Goal: Find specific page/section: Find specific page/section

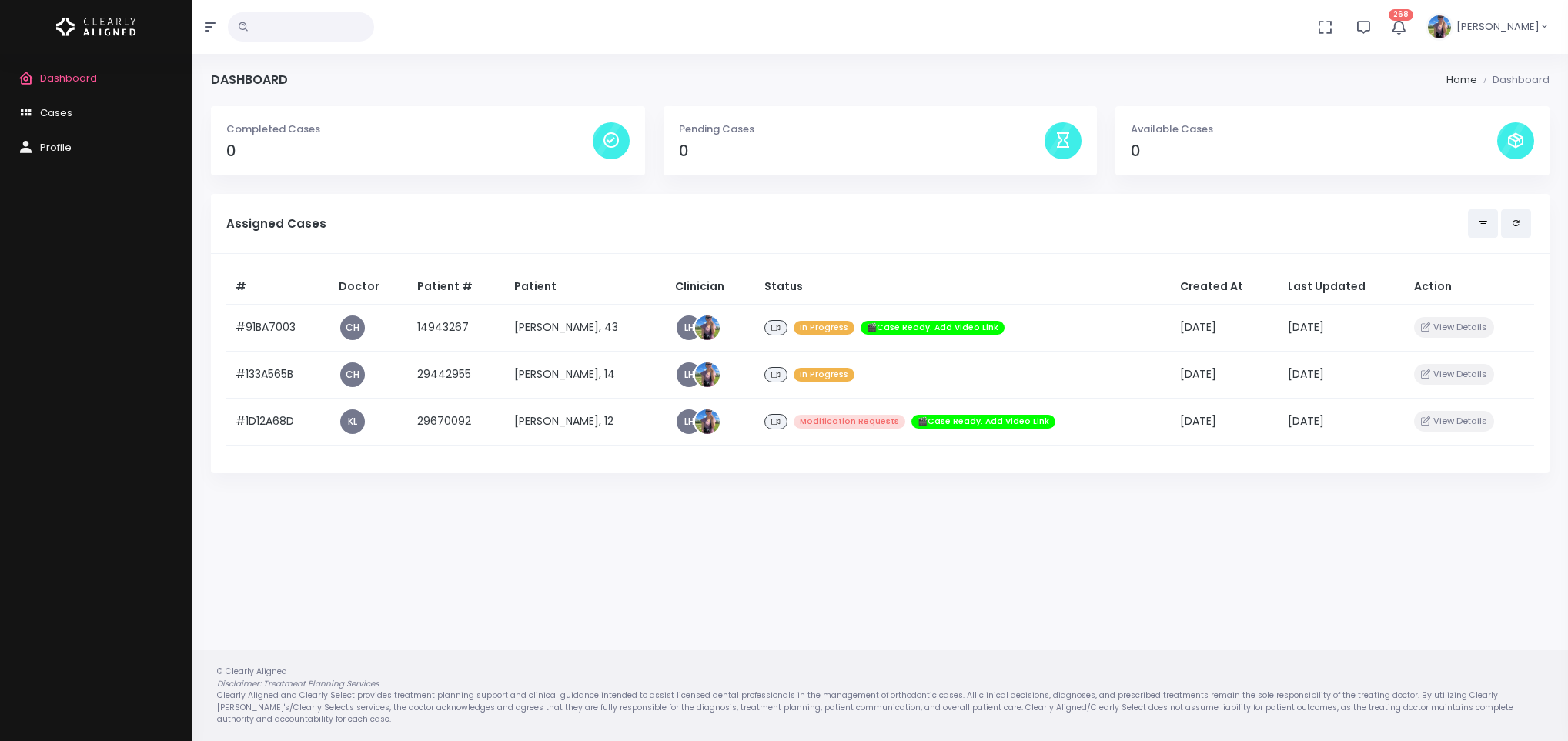
click at [565, 376] on td "[PERSON_NAME], 14" at bounding box center [585, 374] width 161 height 47
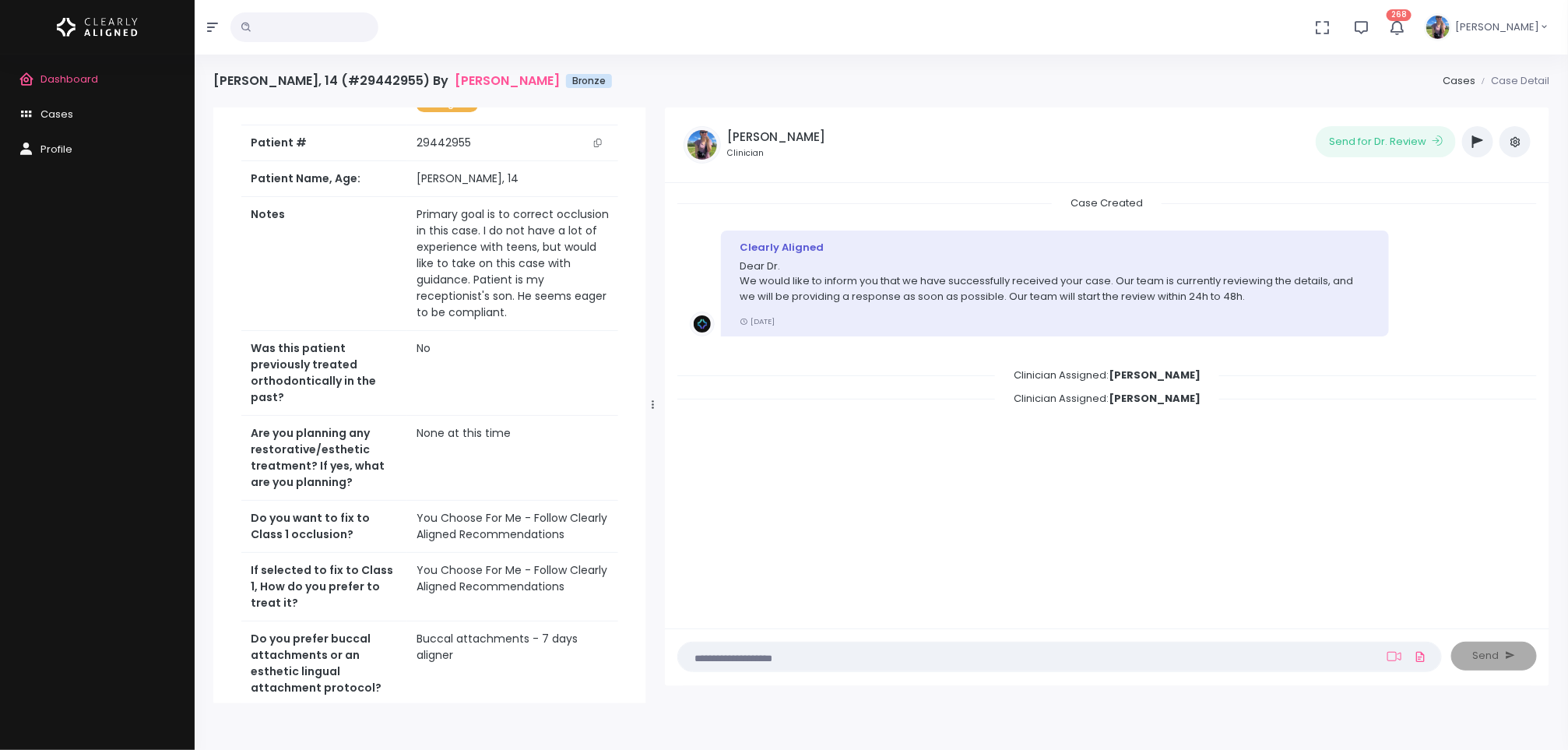
scroll to position [581, 0]
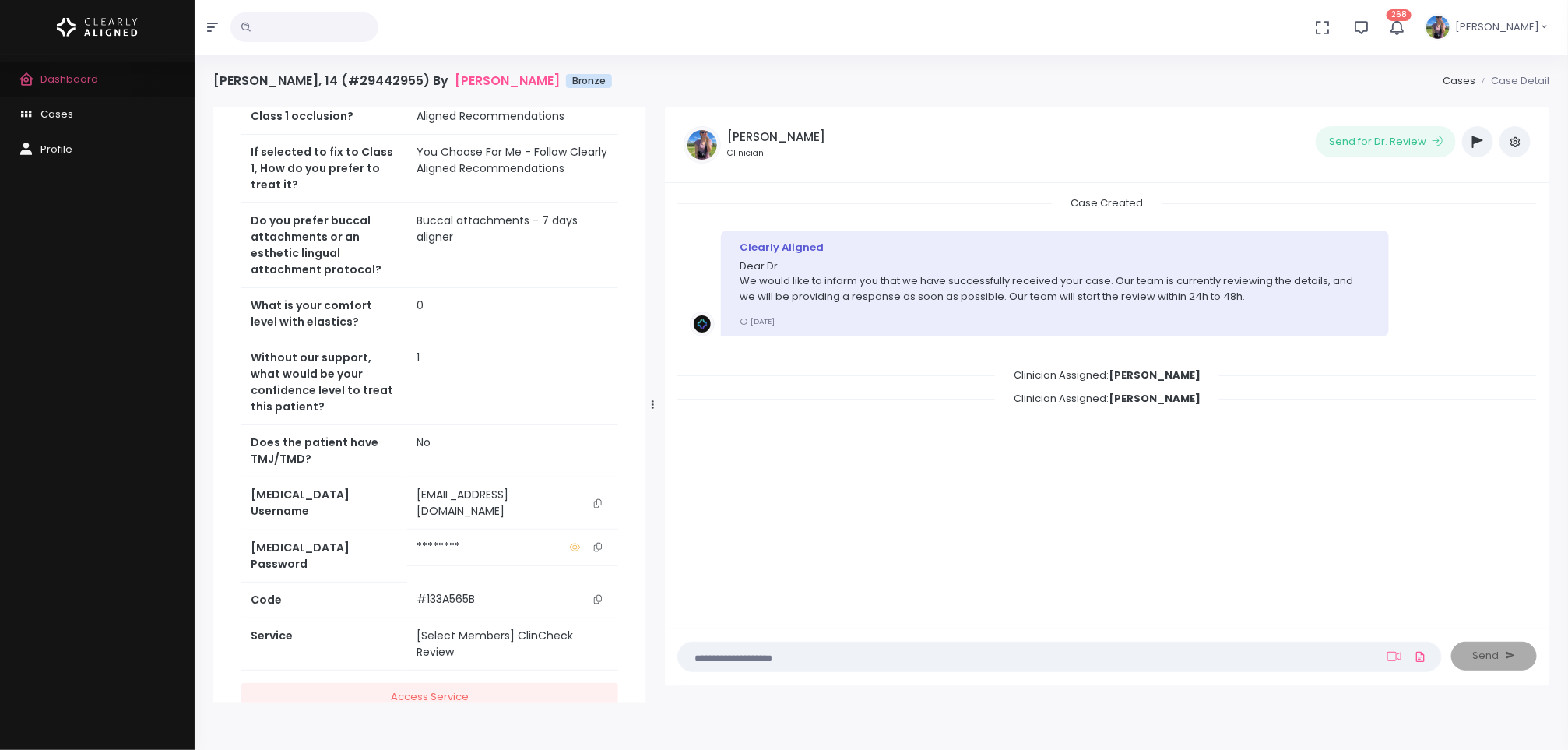
click at [91, 81] on span "Dashboard" at bounding box center [69, 79] width 57 height 15
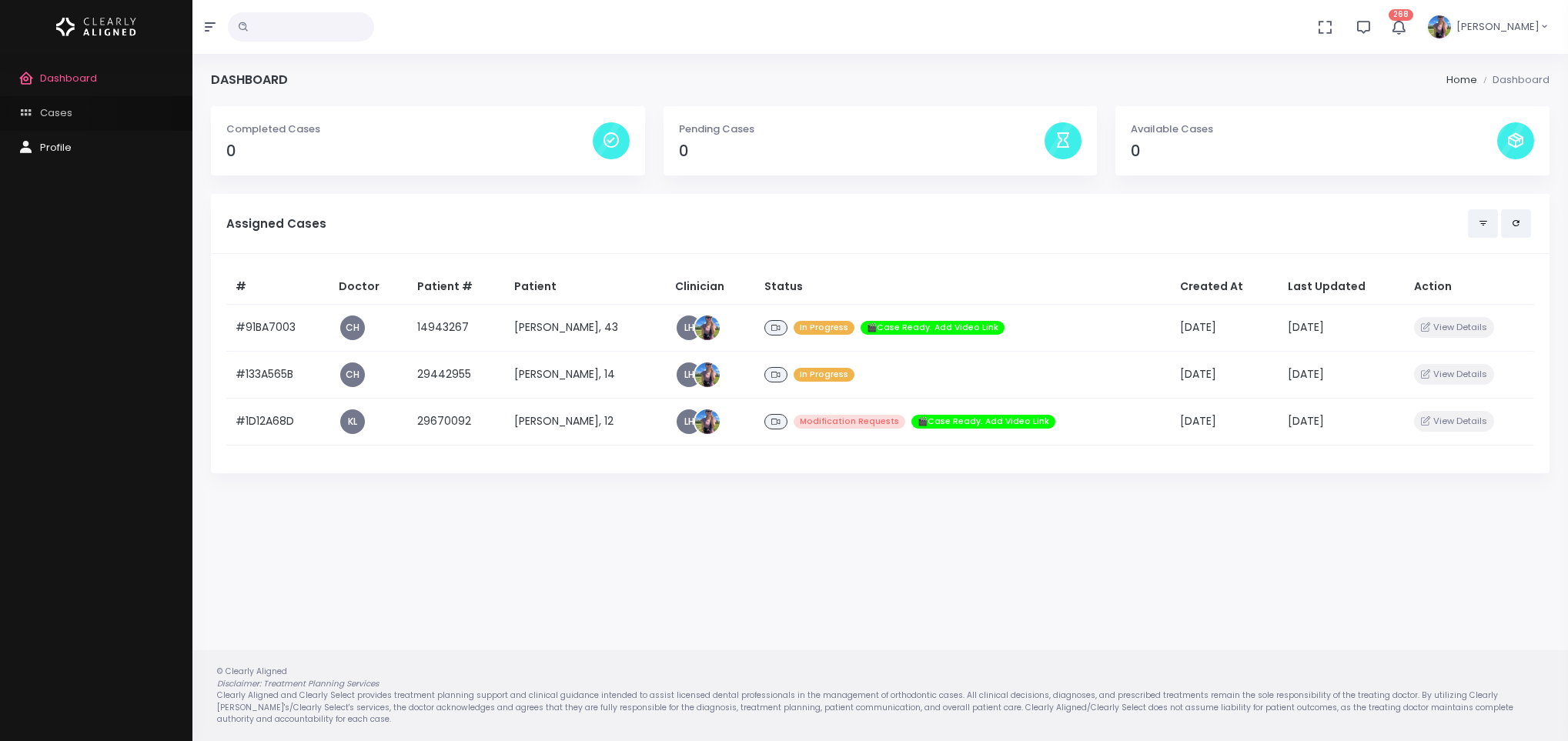
click at [51, 112] on span "Cases" at bounding box center [56, 113] width 32 height 15
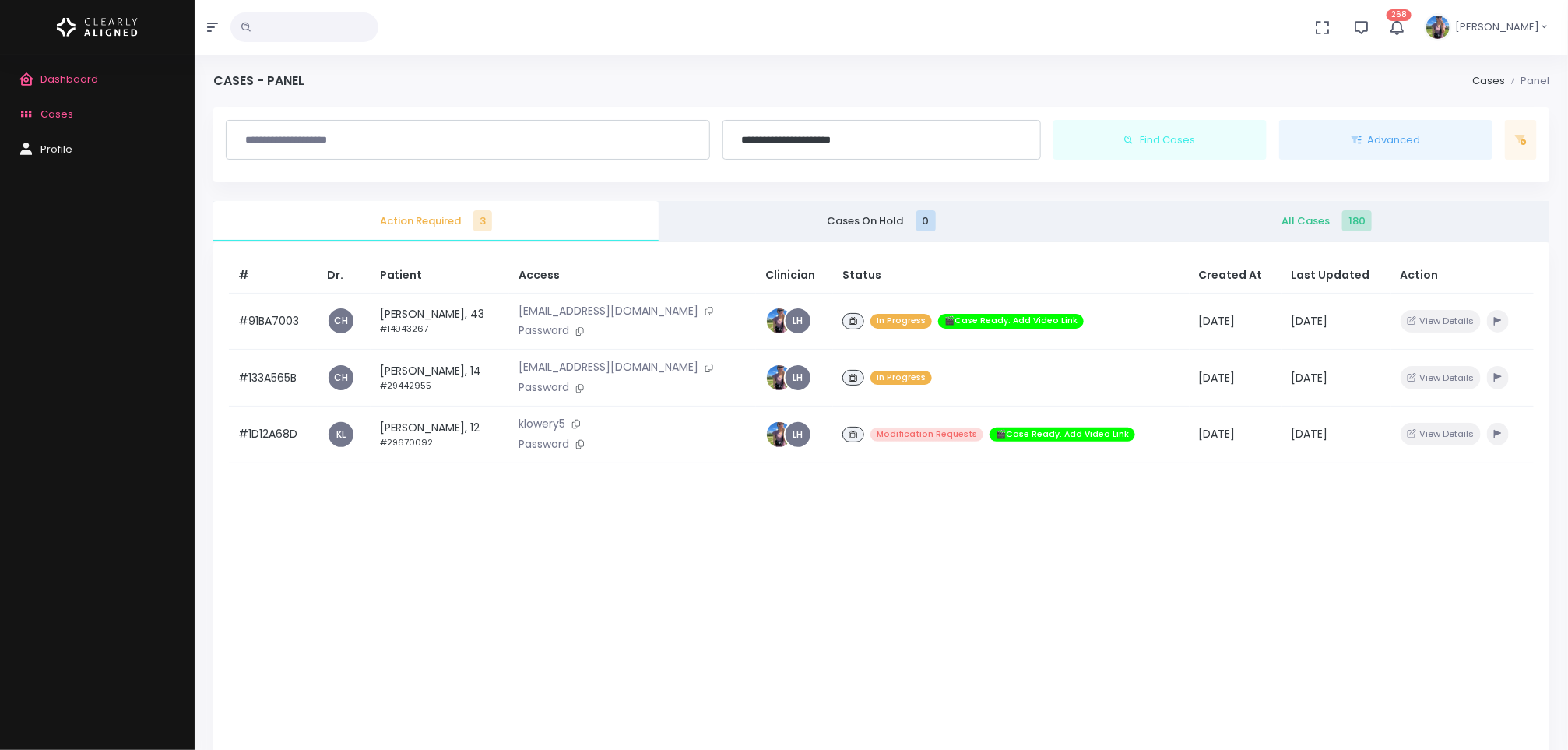
click at [1327, 216] on span "All Cases 180" at bounding box center [1326, 221] width 420 height 16
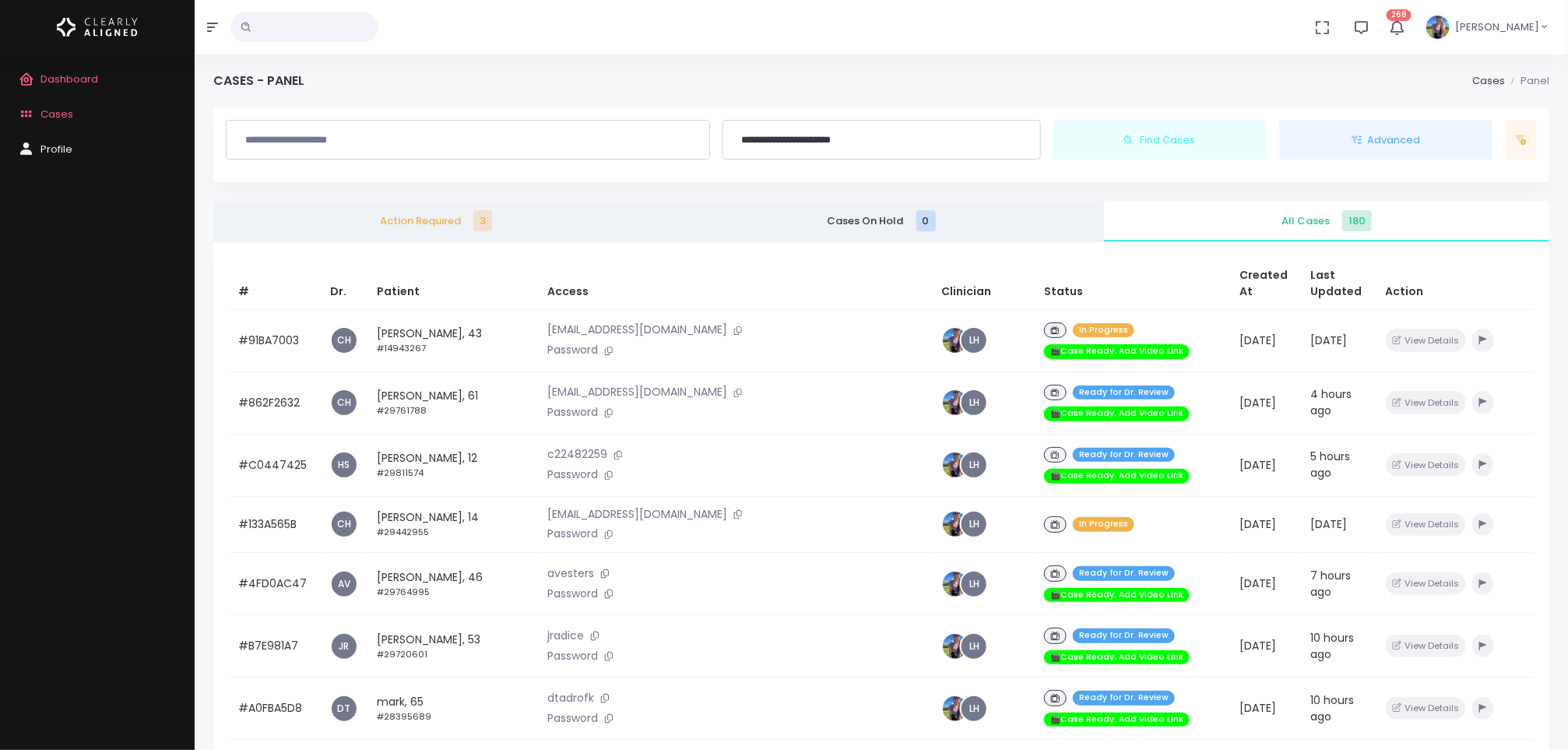
click at [434, 383] on td "[PERSON_NAME], 61 #29761788" at bounding box center [453, 402] width 171 height 62
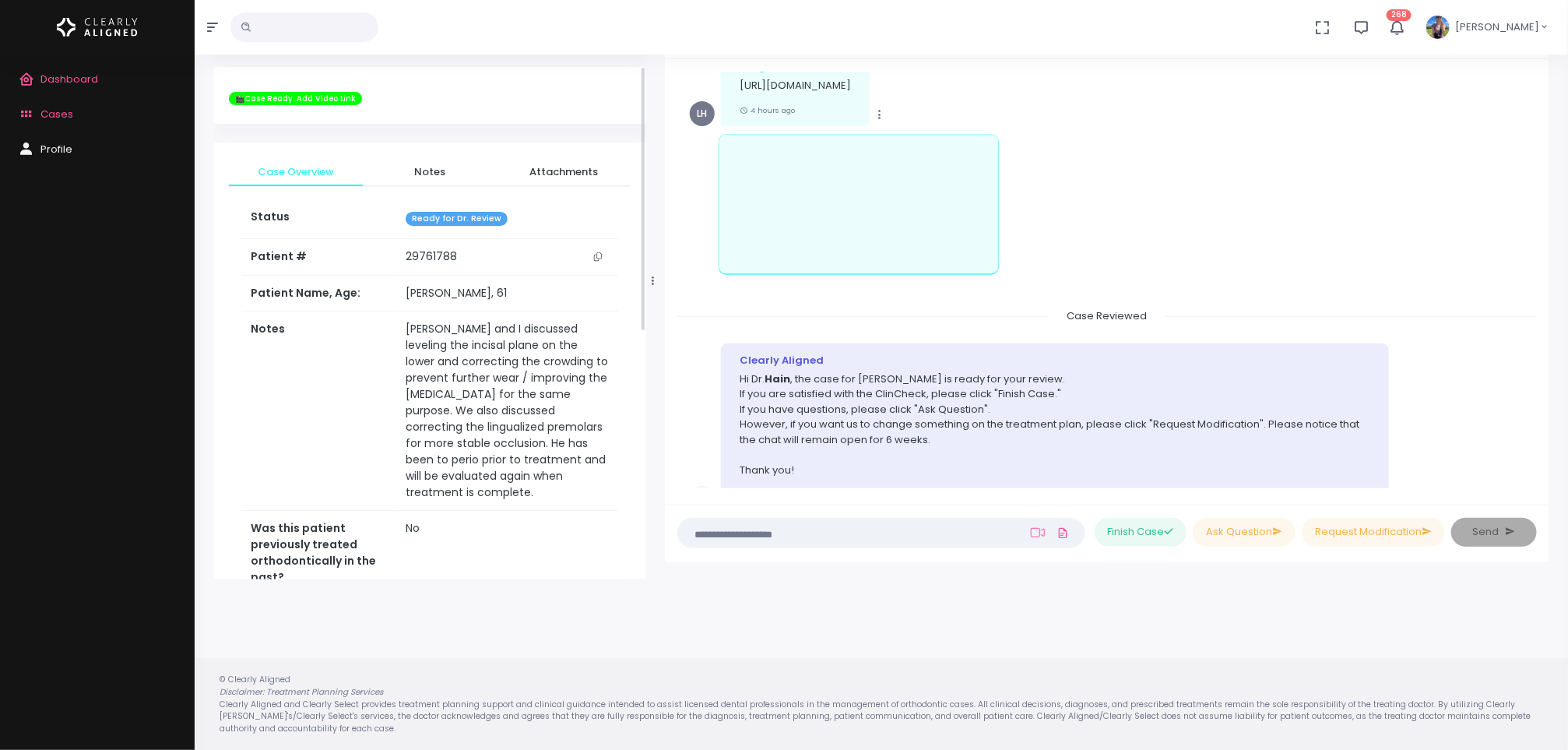
scroll to position [739, 0]
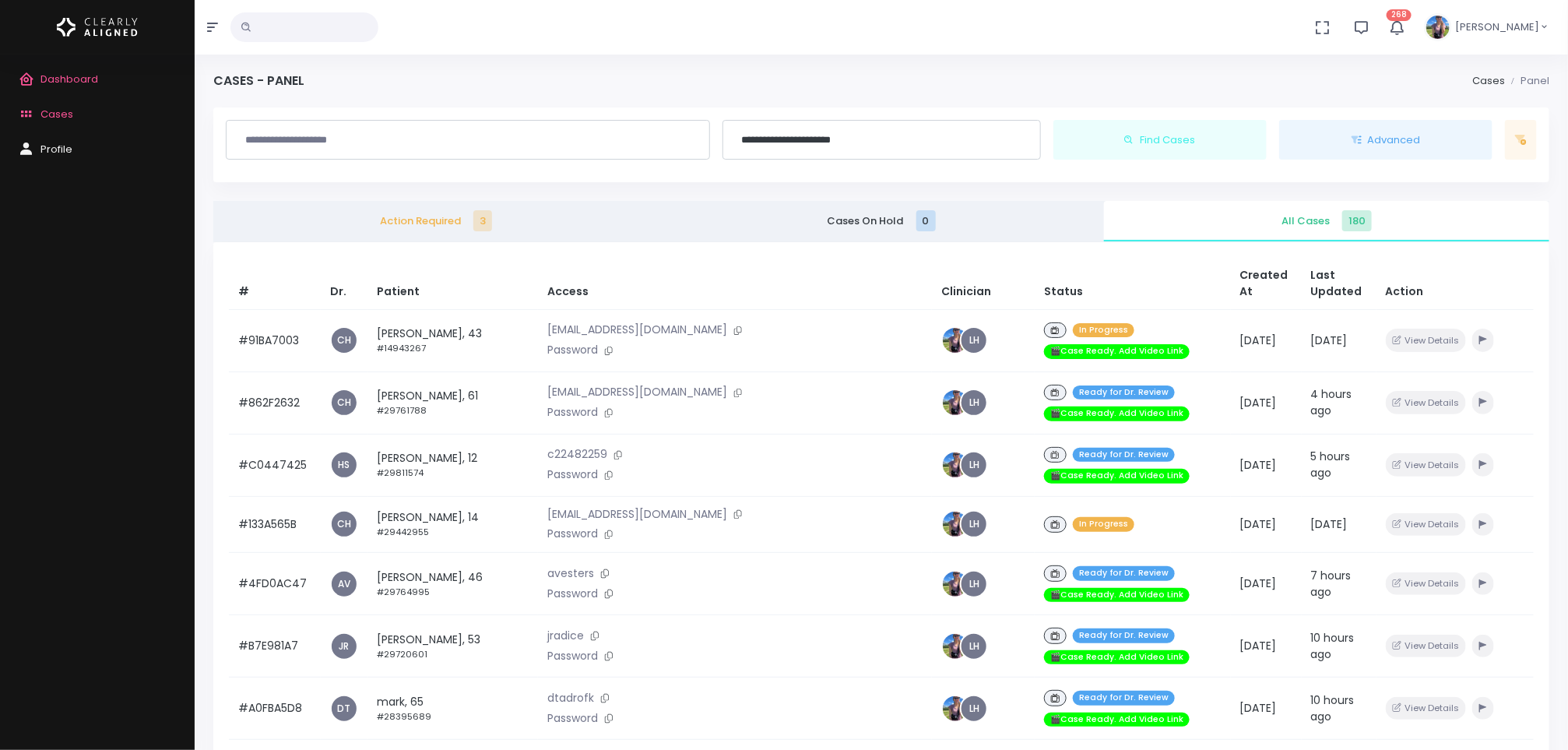
click at [406, 435] on td "[PERSON_NAME], 12 #29811574" at bounding box center [453, 465] width 171 height 62
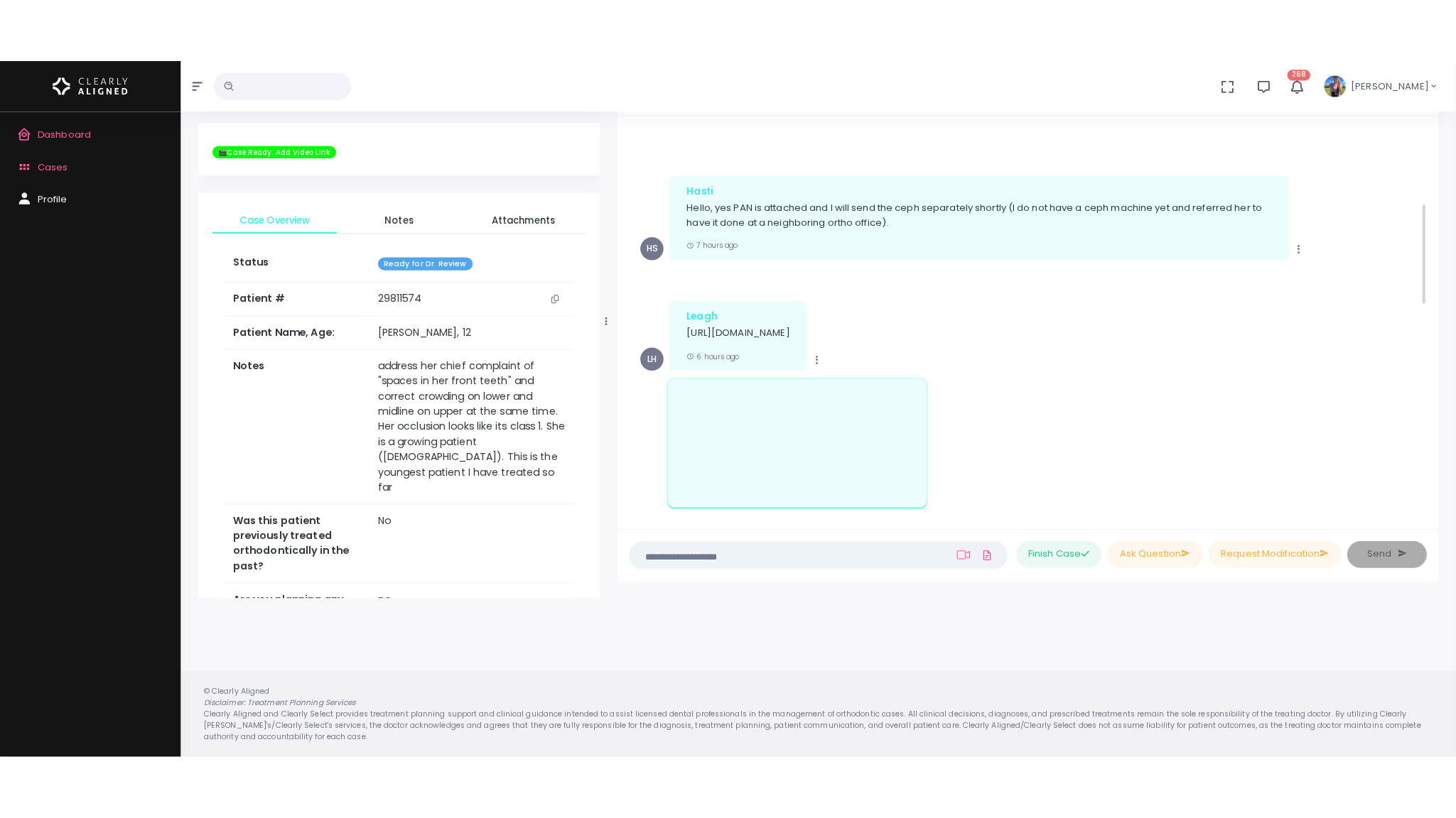
scroll to position [282, 0]
